Goal: Information Seeking & Learning: Learn about a topic

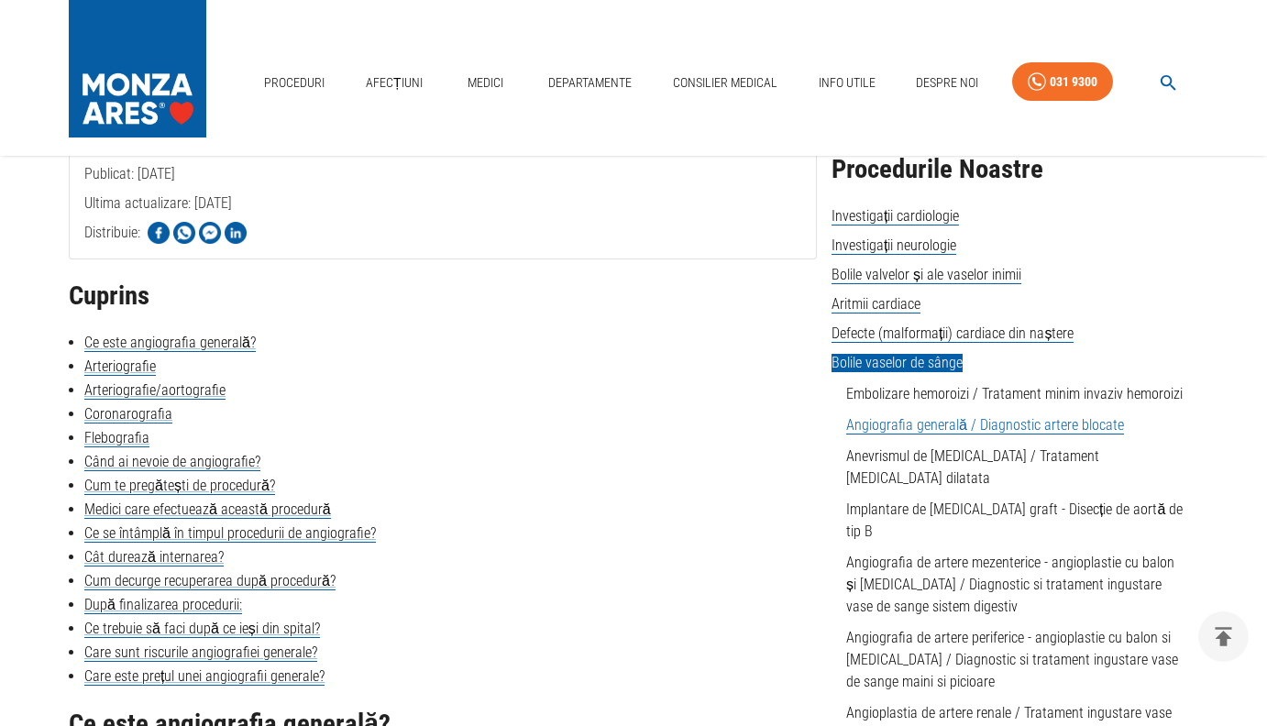
scroll to position [347, 0]
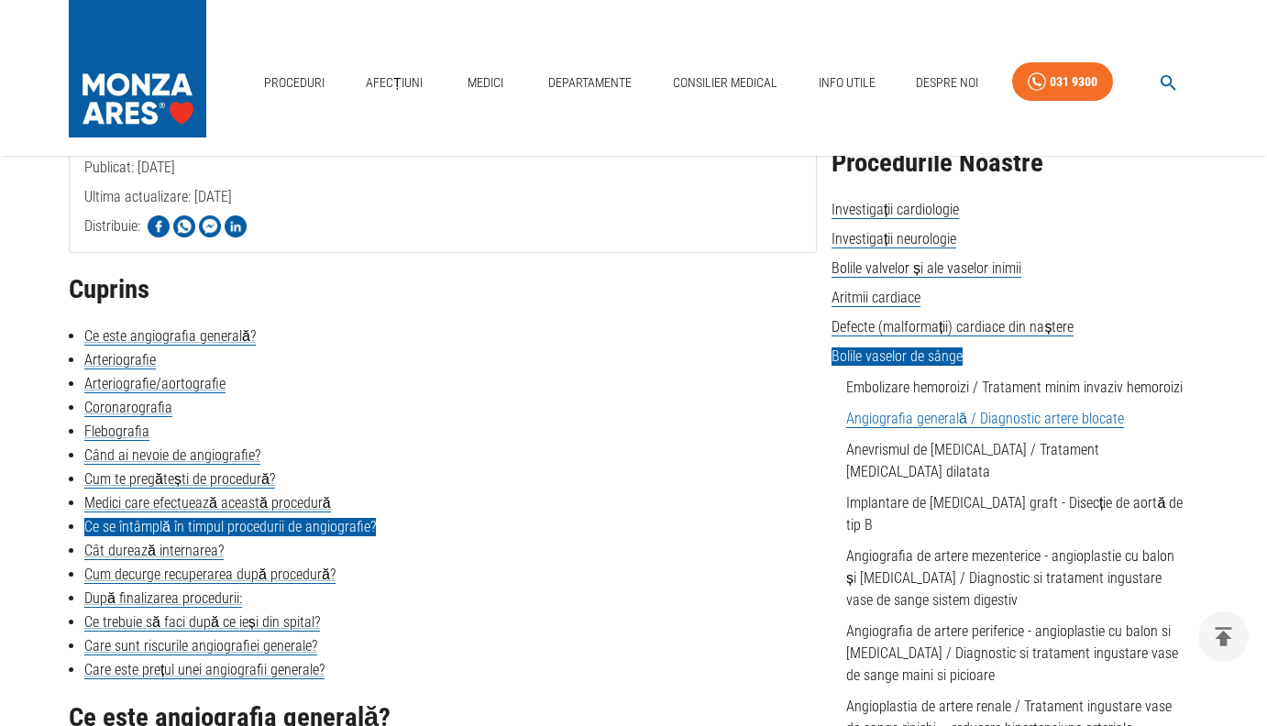
click at [232, 526] on link "Ce se întâmplă în timpul procedurii de angiografie?" at bounding box center [230, 527] width 292 height 18
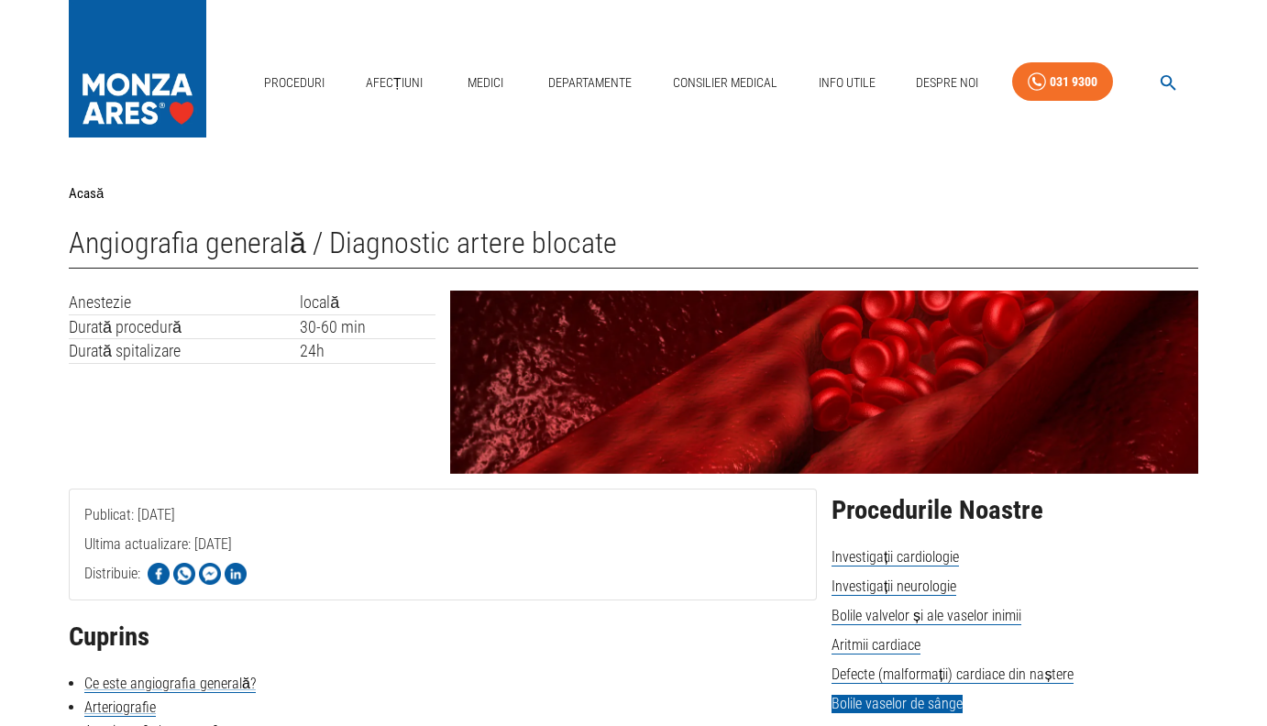
click at [138, 58] on img at bounding box center [138, 64] width 138 height 128
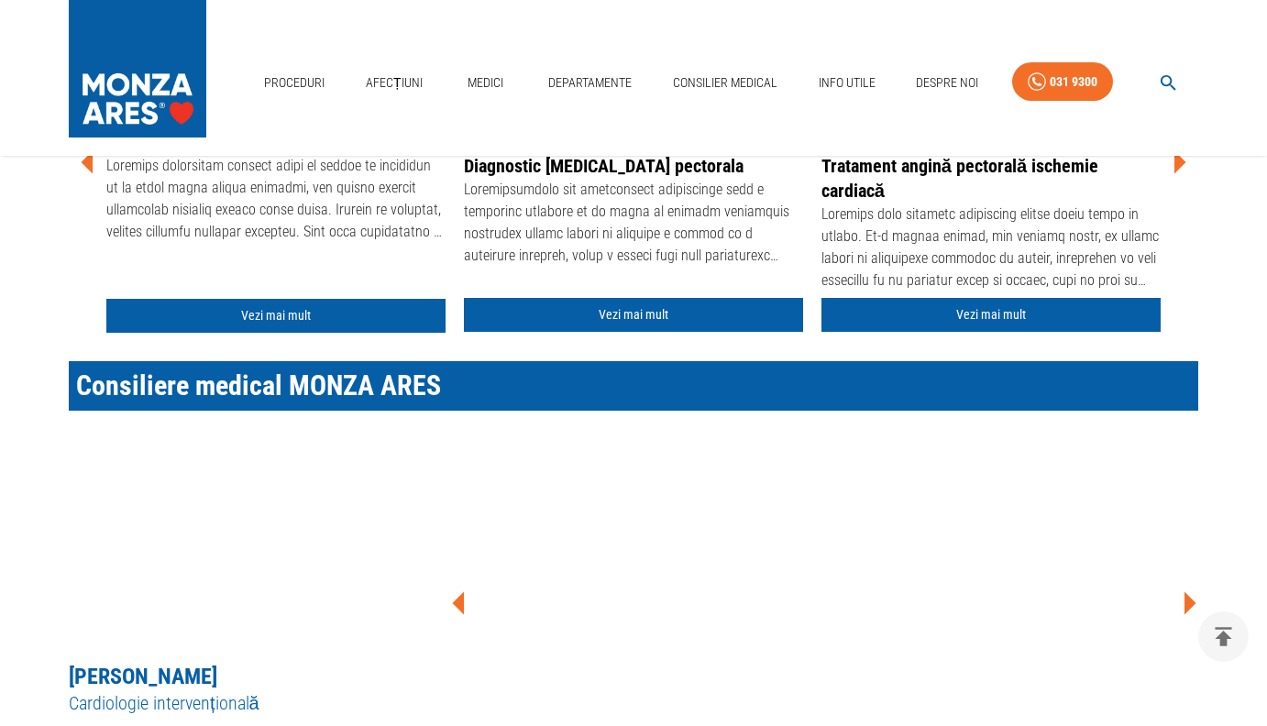
scroll to position [594, 0]
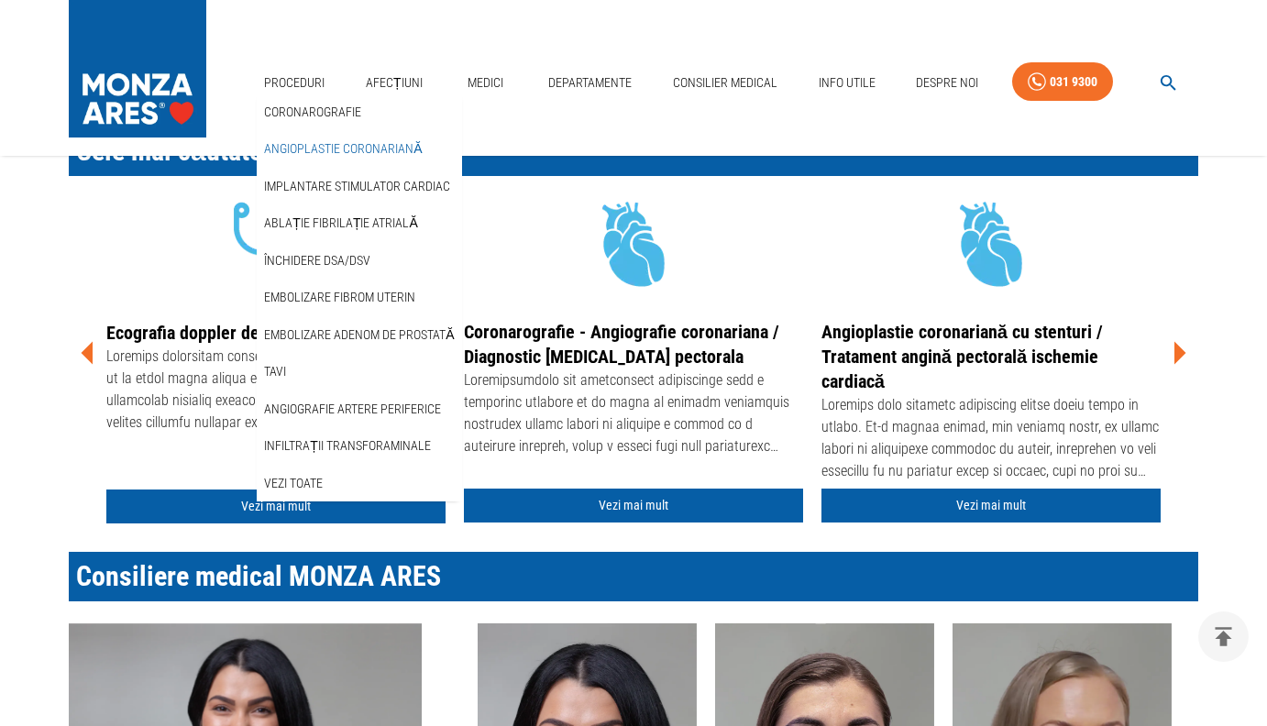
click at [309, 148] on link "Angioplastie coronariană" at bounding box center [342, 149] width 165 height 30
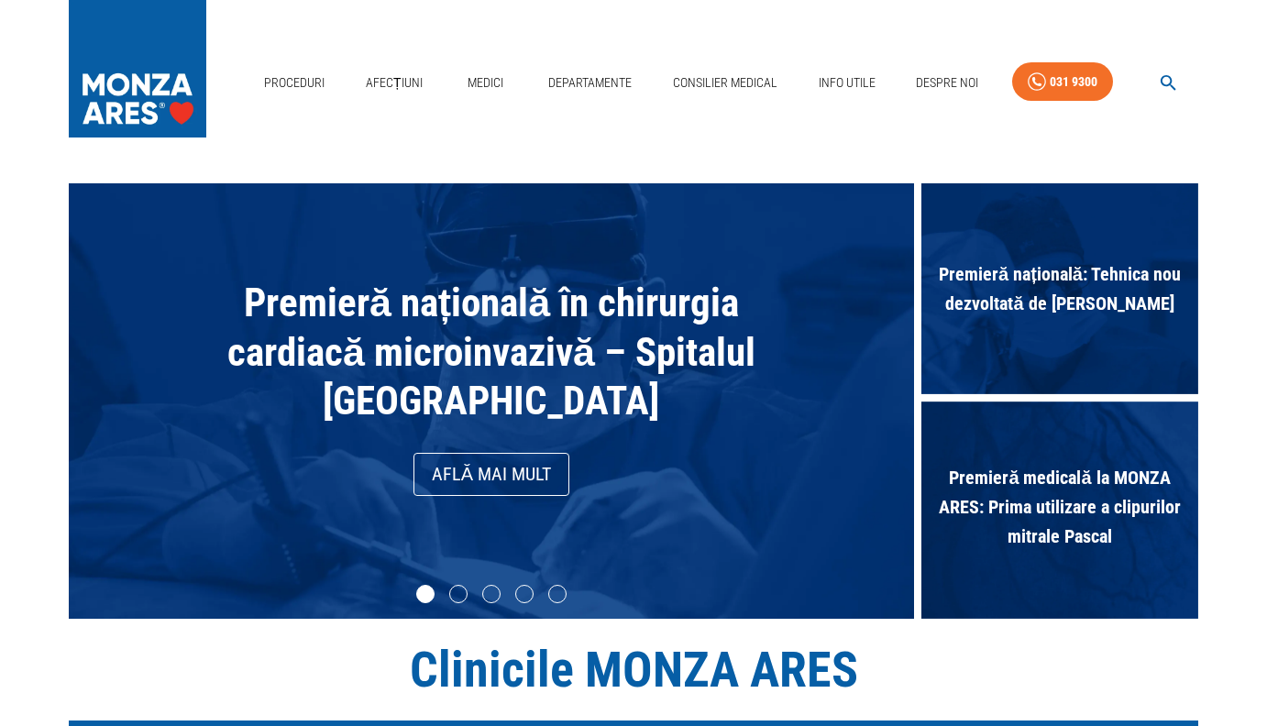
click at [137, 58] on img at bounding box center [138, 64] width 138 height 128
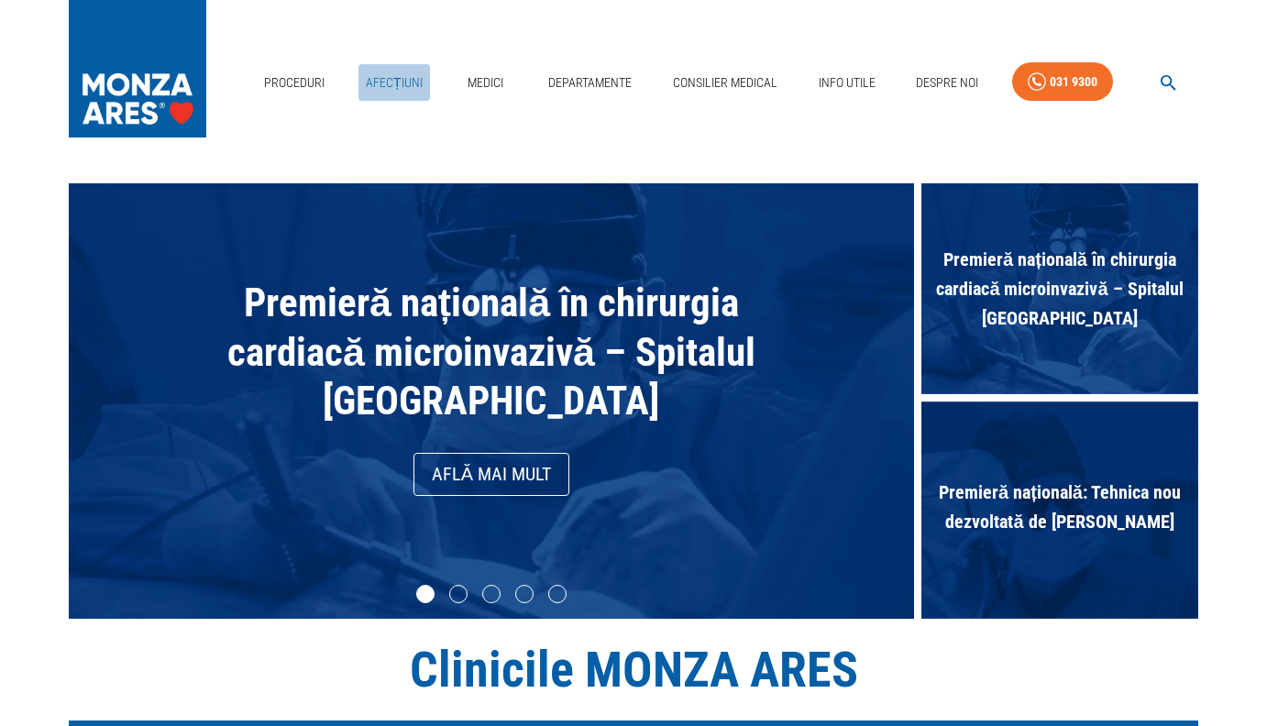
click at [386, 82] on link "Afecțiuni" at bounding box center [394, 83] width 72 height 38
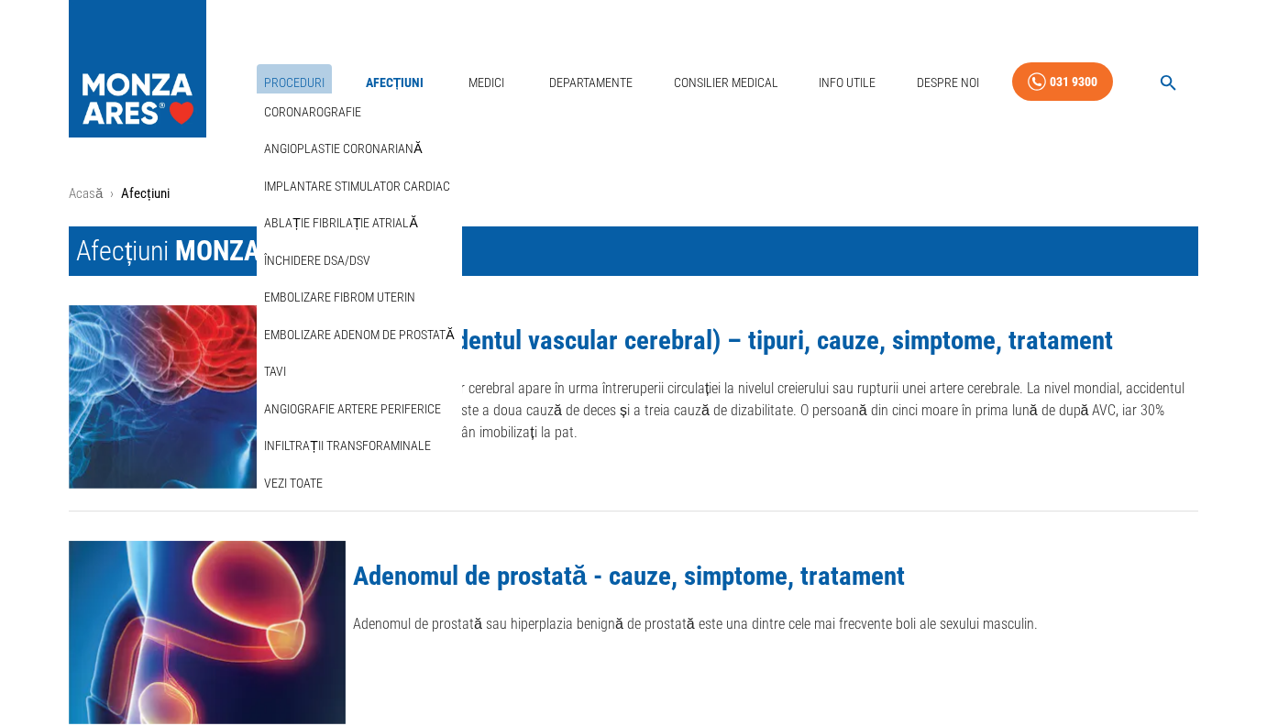
click at [297, 83] on link "Proceduri" at bounding box center [294, 83] width 75 height 38
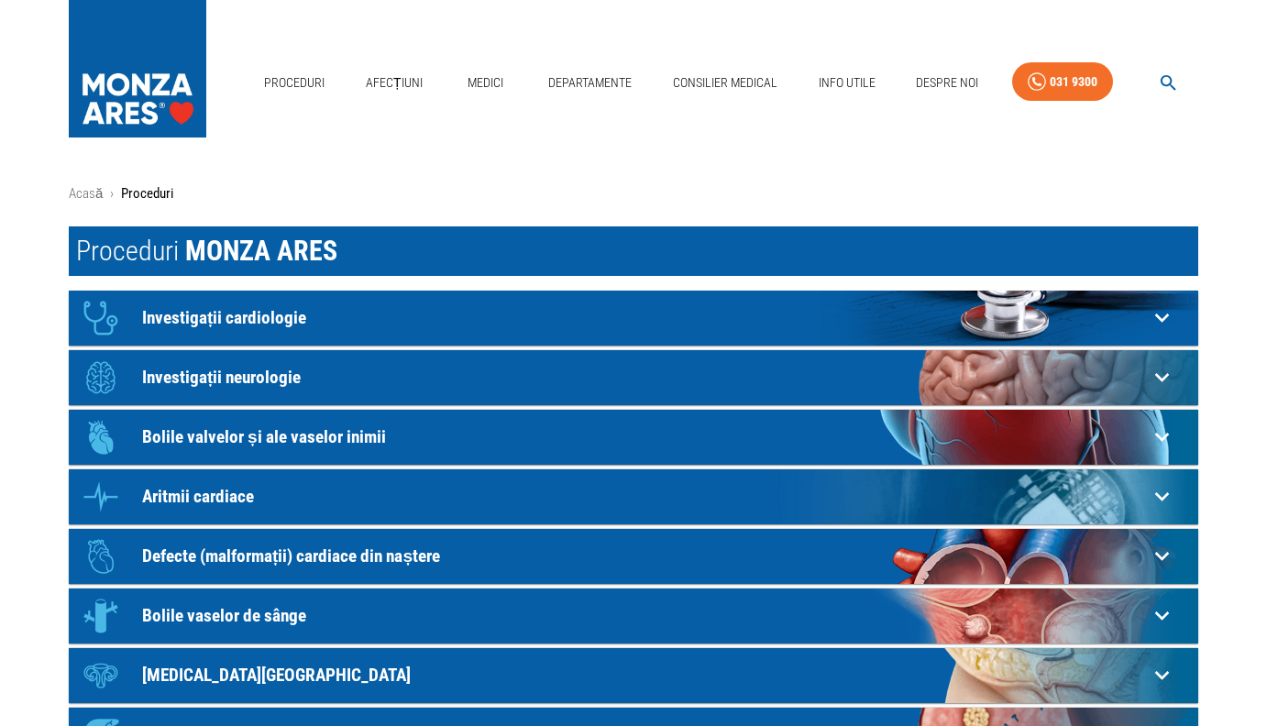
click at [138, 35] on img at bounding box center [138, 64] width 138 height 128
